Goal: Transaction & Acquisition: Purchase product/service

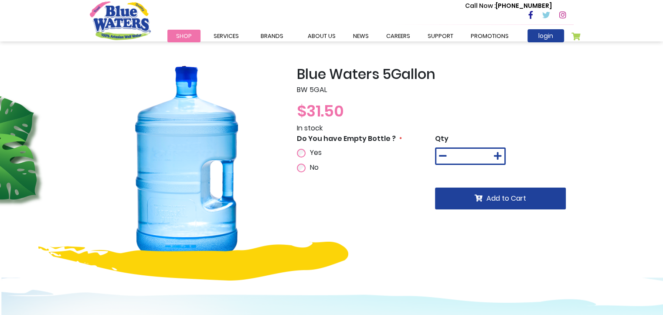
type input "**********"
click at [403, 156] on icon at bounding box center [443, 156] width 8 height 9
type input "**"
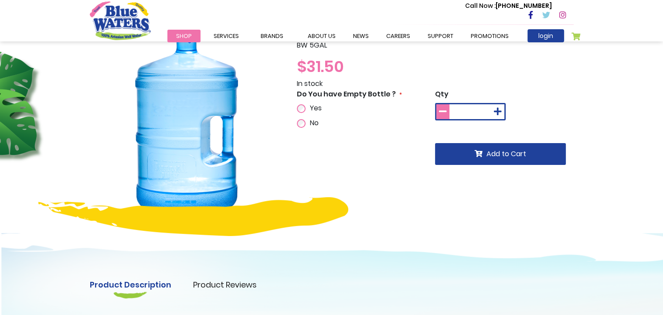
scroll to position [44, 0]
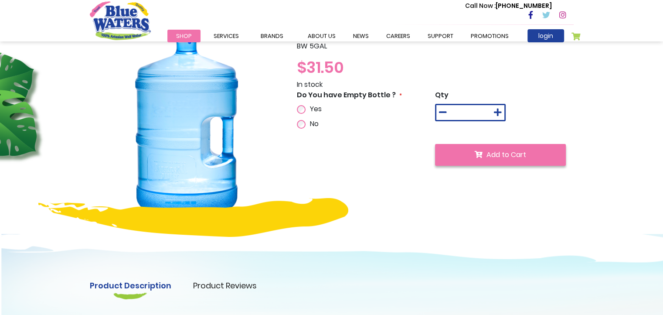
click at [403, 159] on span "Add to Cart" at bounding box center [506, 154] width 40 height 10
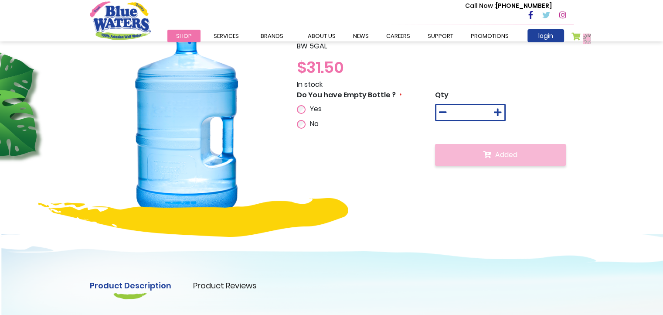
scroll to position [67, 0]
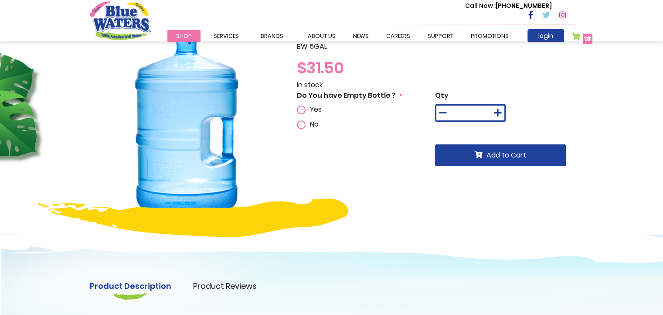
click at [403, 39] on link "My Cart 18 18 items" at bounding box center [581, 38] width 21 height 13
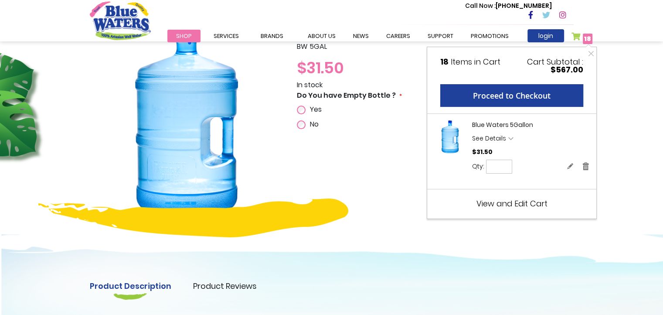
click at [403, 100] on div "Blue Waters 5Gallon BW 5GAL $31.50 In stock Do You have Empty Bottle ? Yes No Q…" at bounding box center [331, 233] width 663 height 470
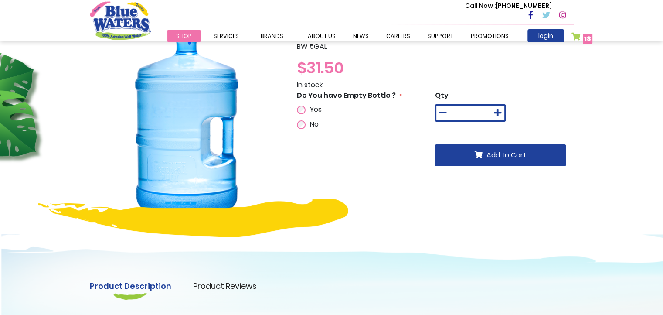
click at [403, 35] on link "My Cart 18 18 items" at bounding box center [581, 38] width 21 height 13
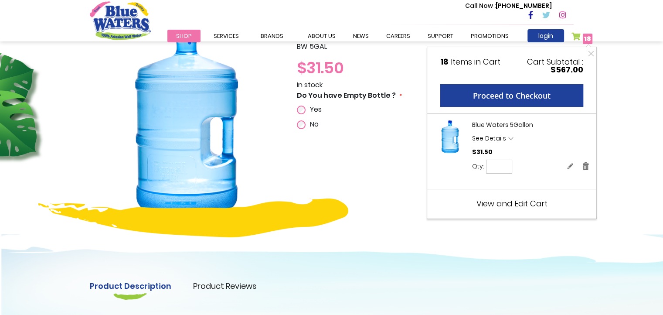
click at [403, 67] on span "Items in Cart" at bounding box center [476, 61] width 50 height 11
click at [403, 205] on span "View and Edit Cart" at bounding box center [511, 203] width 71 height 11
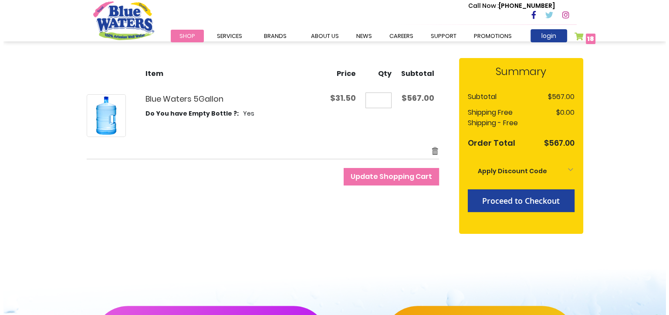
scroll to position [131, 0]
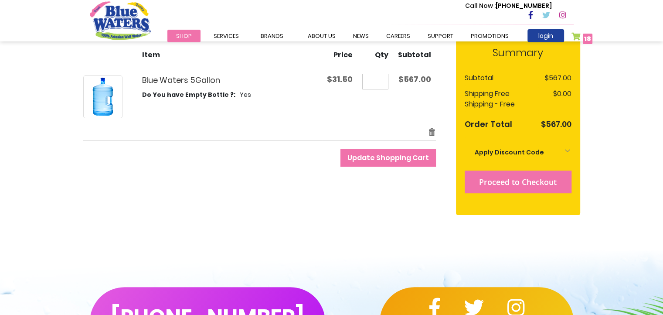
type input "**********"
click at [536, 182] on span "Proceed to Checkout" at bounding box center [518, 181] width 78 height 10
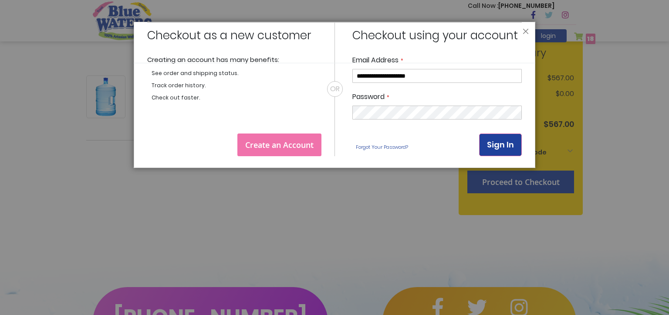
click at [505, 143] on span "Sign In" at bounding box center [500, 144] width 27 height 11
click at [326, 116] on div "**********" at bounding box center [334, 89] width 375 height 134
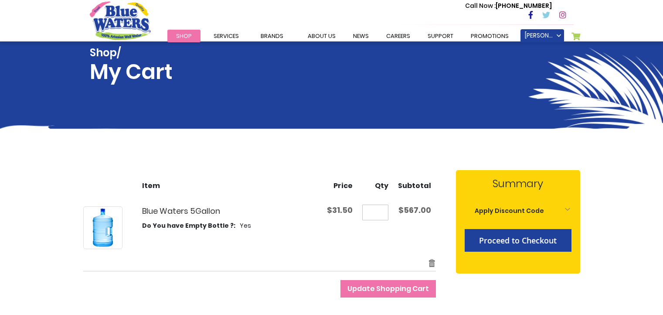
scroll to position [131, 0]
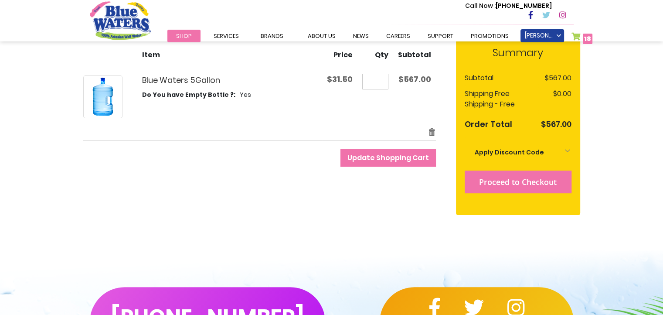
type input "**********"
click at [519, 181] on span "Proceed to Checkout" at bounding box center [518, 181] width 78 height 10
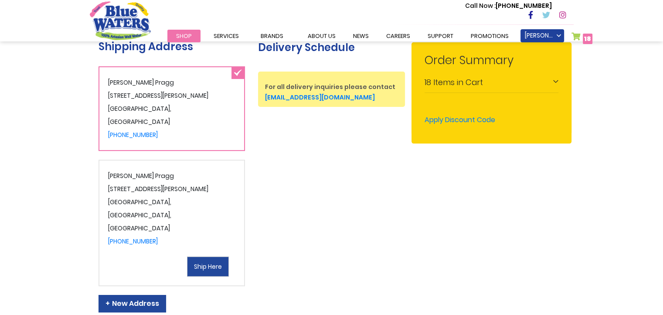
scroll to position [174, 0]
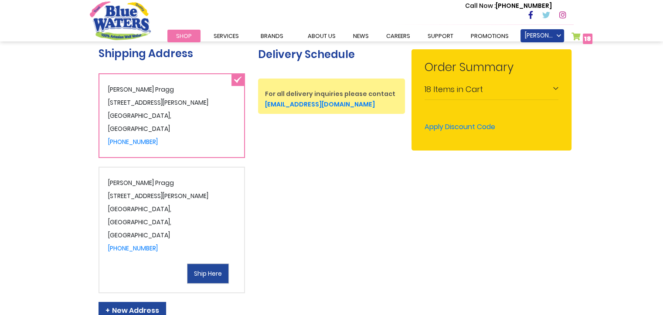
type input "**********"
click at [207, 269] on span "Ship Here" at bounding box center [208, 273] width 28 height 9
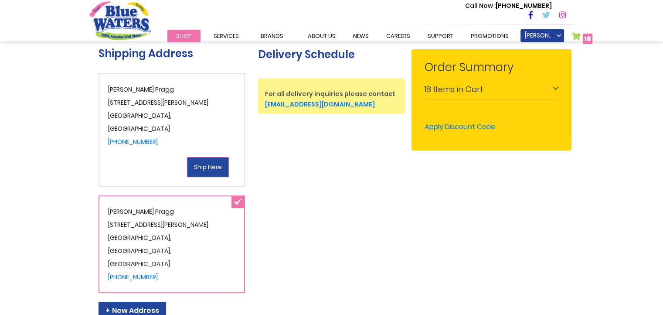
click at [220, 166] on span "Ship Here" at bounding box center [208, 167] width 28 height 9
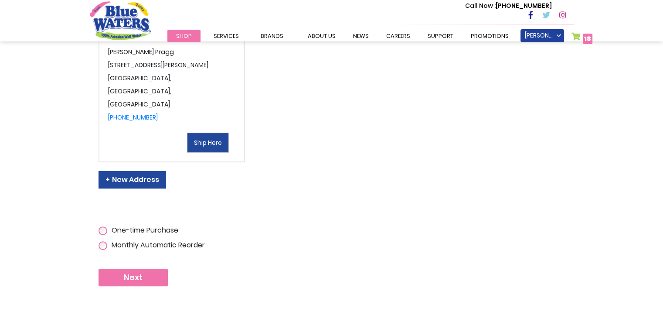
scroll to position [131, 0]
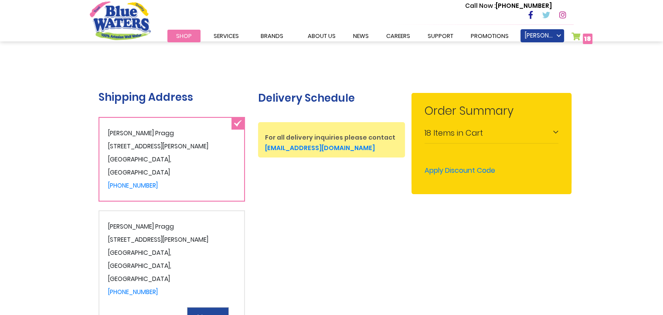
drag, startPoint x: 382, startPoint y: 148, endPoint x: 257, endPoint y: 151, distance: 124.6
click at [257, 151] on div "Delivery Schedule For all delivery inquiries please contact customerservice@blu…" at bounding box center [331, 115] width 160 height 85
copy link "[EMAIL_ADDRESS][DOMAIN_NAME]"
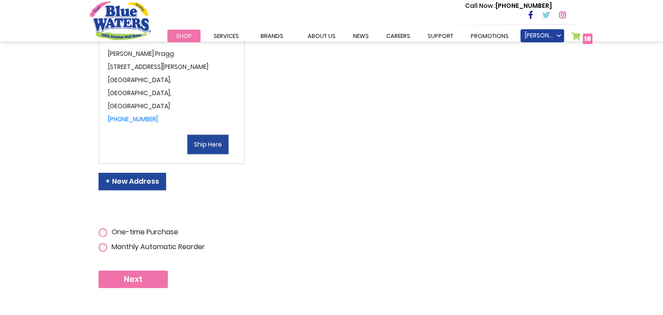
scroll to position [305, 0]
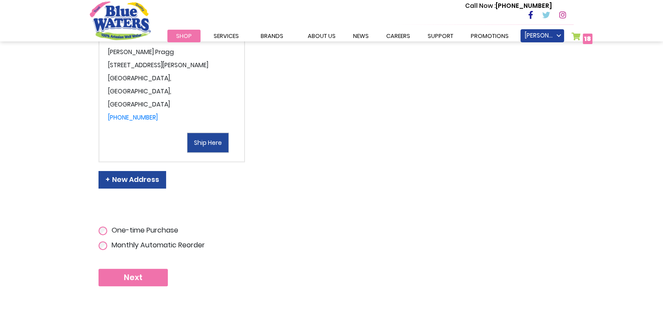
click at [156, 274] on button "Next" at bounding box center [132, 276] width 69 height 17
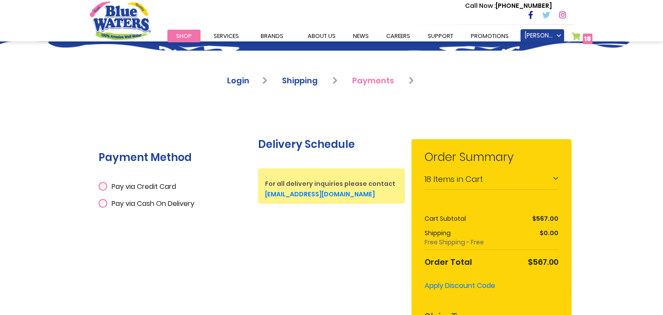
scroll to position [87, 0]
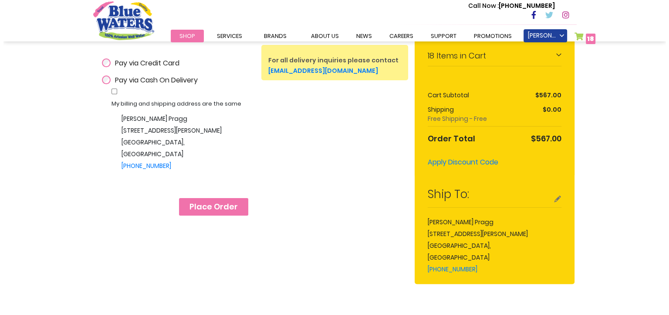
scroll to position [305, 0]
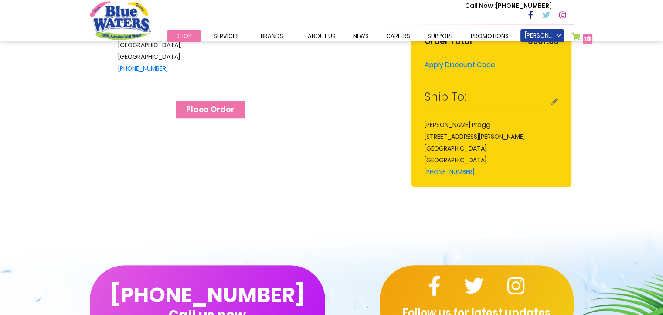
click at [213, 112] on span "Place Order" at bounding box center [210, 110] width 48 height 10
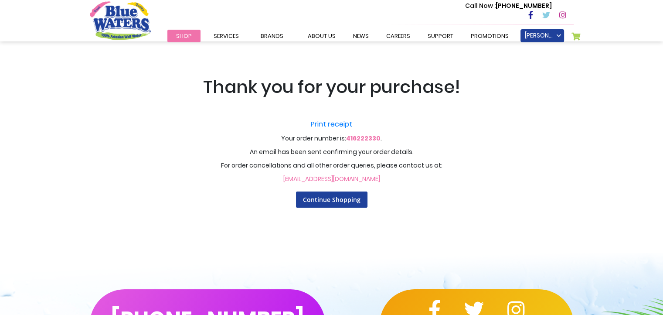
type input "**********"
drag, startPoint x: 385, startPoint y: 138, endPoint x: 350, endPoint y: 140, distance: 35.3
click at [350, 140] on p "Your order number is: 416222330 ." at bounding box center [331, 129] width 540 height 28
drag, startPoint x: 350, startPoint y: 140, endPoint x: 434, endPoint y: 142, distance: 84.1
click at [434, 142] on p "Your order number is: 416222330 ." at bounding box center [331, 129] width 540 height 28
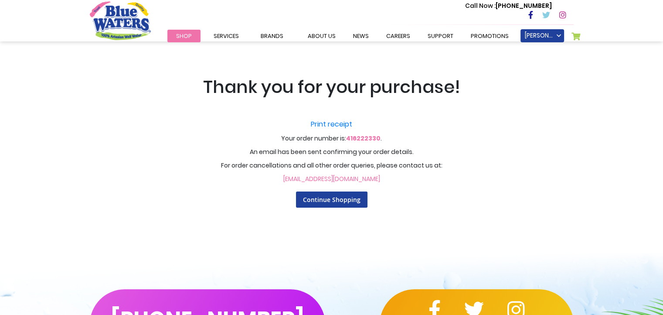
click at [427, 146] on div "Your order number is: 416222330 . An email has been sent confirming your order …" at bounding box center [331, 161] width 540 height 93
drag, startPoint x: 386, startPoint y: 137, endPoint x: 279, endPoint y: 140, distance: 107.2
click at [279, 140] on p "Your order number is: 416222330 ." at bounding box center [331, 129] width 540 height 28
copy p "Your order number is: 416222330 ."
click at [598, 224] on div "Your order number is: 416222330 . An email has been sent confirming your order …" at bounding box center [331, 180] width 540 height 131
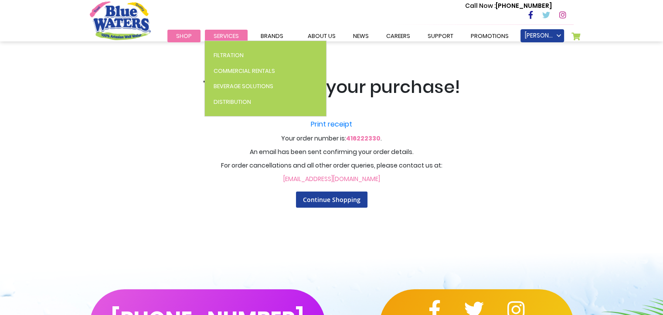
click at [224, 37] on span "Services" at bounding box center [225, 36] width 25 height 8
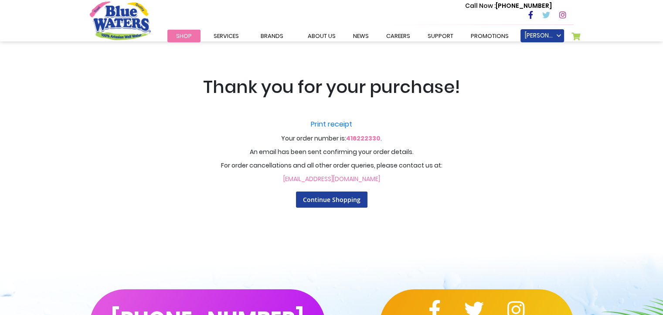
click at [184, 38] on span "Shop" at bounding box center [184, 36] width 16 height 8
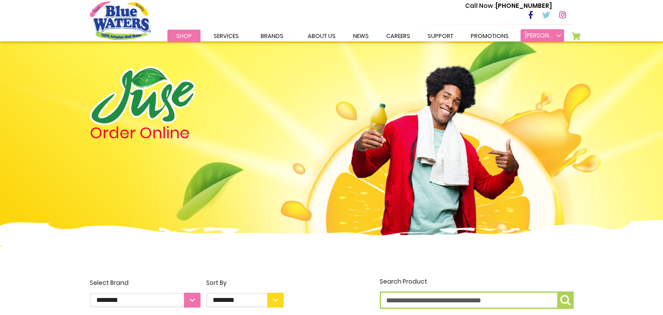
type input "**********"
click at [558, 35] on link "Kristoff Pragg" at bounding box center [542, 35] width 44 height 13
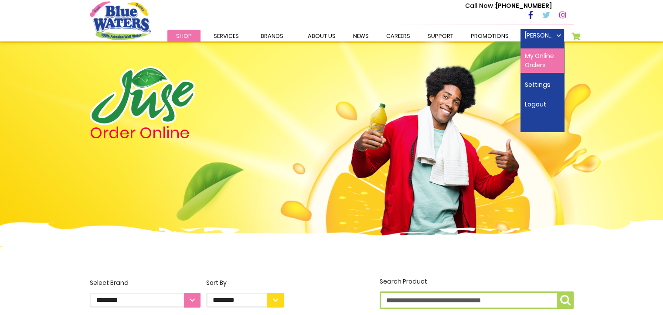
click at [547, 56] on link "My Online Orders" at bounding box center [542, 60] width 44 height 24
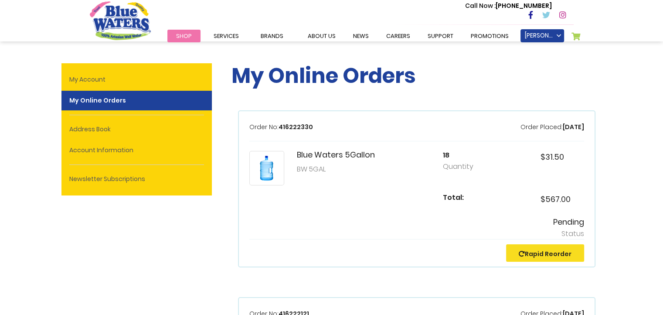
type input "**********"
click at [480, 87] on h1 "My Online Orders" at bounding box center [416, 75] width 370 height 25
click at [559, 35] on link "[PERSON_NAME]" at bounding box center [542, 35] width 44 height 13
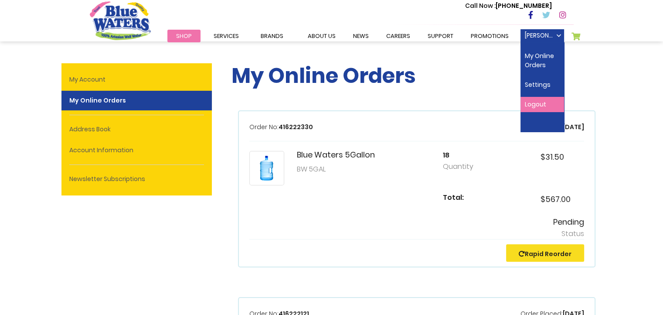
click at [542, 104] on link "Logout" at bounding box center [542, 104] width 44 height 15
